Goal: Complete application form

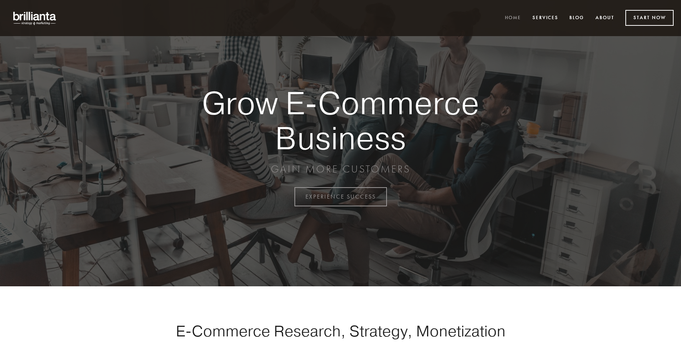
scroll to position [1931, 0]
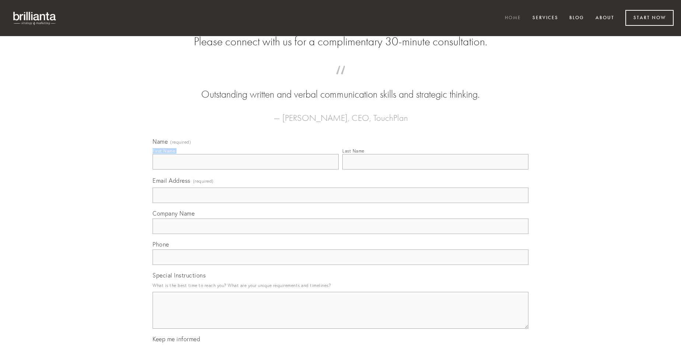
type input "[PERSON_NAME]"
click at [435, 169] on input "Last Name" at bounding box center [435, 161] width 186 height 15
type input "[PERSON_NAME]"
click at [340, 203] on input "Email Address (required)" at bounding box center [340, 194] width 376 height 15
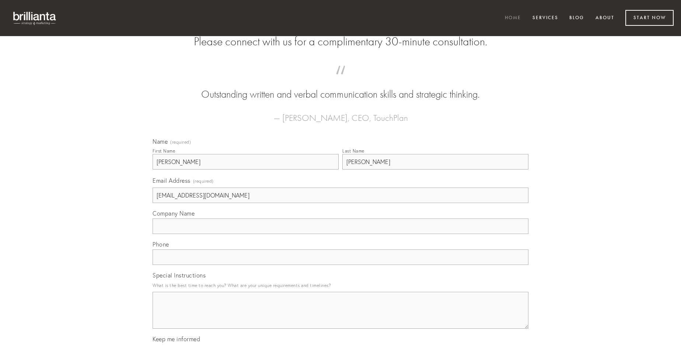
type input "[EMAIL_ADDRESS][DOMAIN_NAME]"
click at [340, 234] on input "Company Name" at bounding box center [340, 225] width 376 height 15
type input "deduco"
click at [340, 265] on input "text" at bounding box center [340, 256] width 376 height 15
click at [340, 317] on textarea "Special Instructions" at bounding box center [340, 310] width 376 height 37
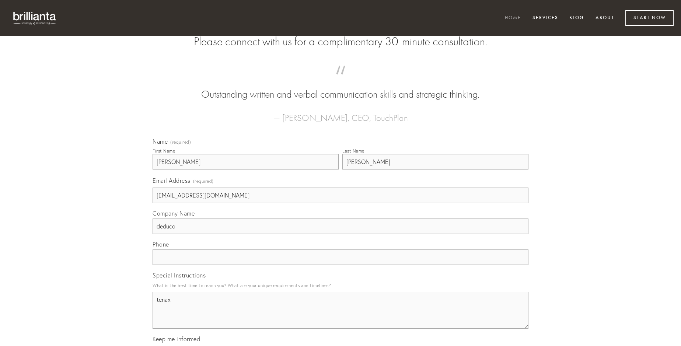
type textarea "tenax"
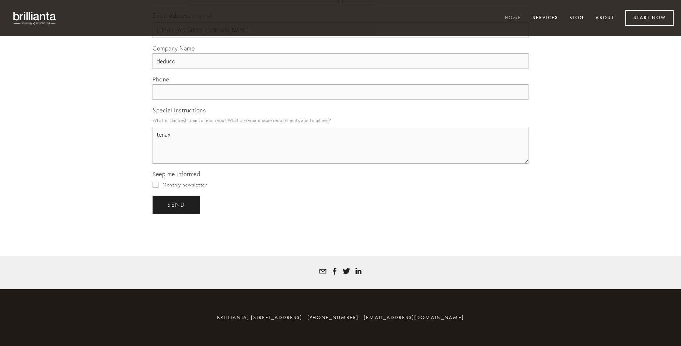
click at [177, 204] on span "send" at bounding box center [176, 204] width 18 height 7
